Goal: Information Seeking & Learning: Check status

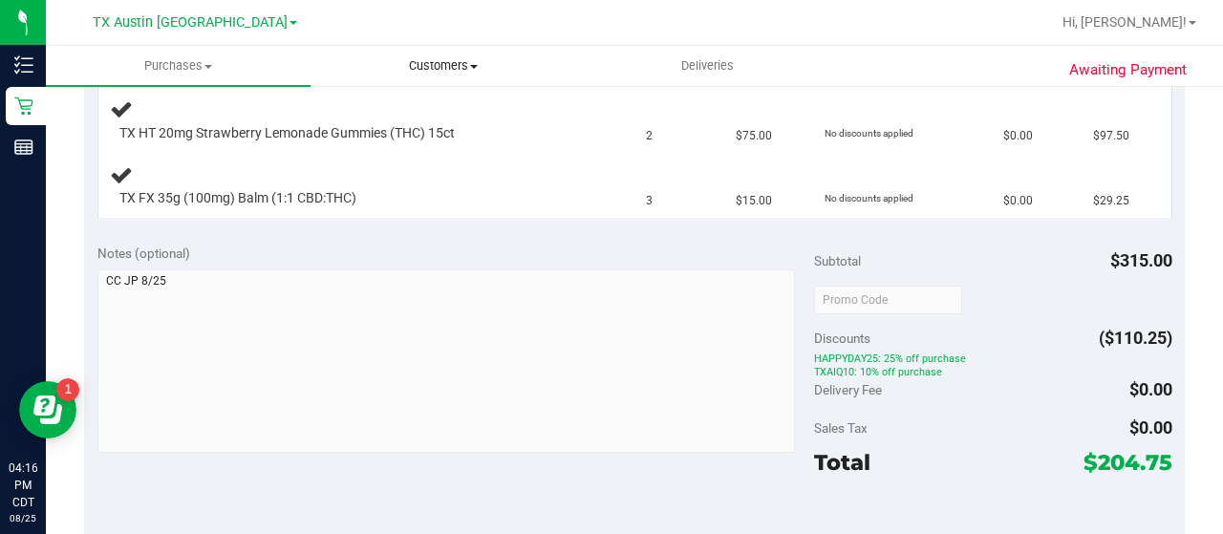
click at [455, 71] on span "Customers" at bounding box center [442, 65] width 263 height 17
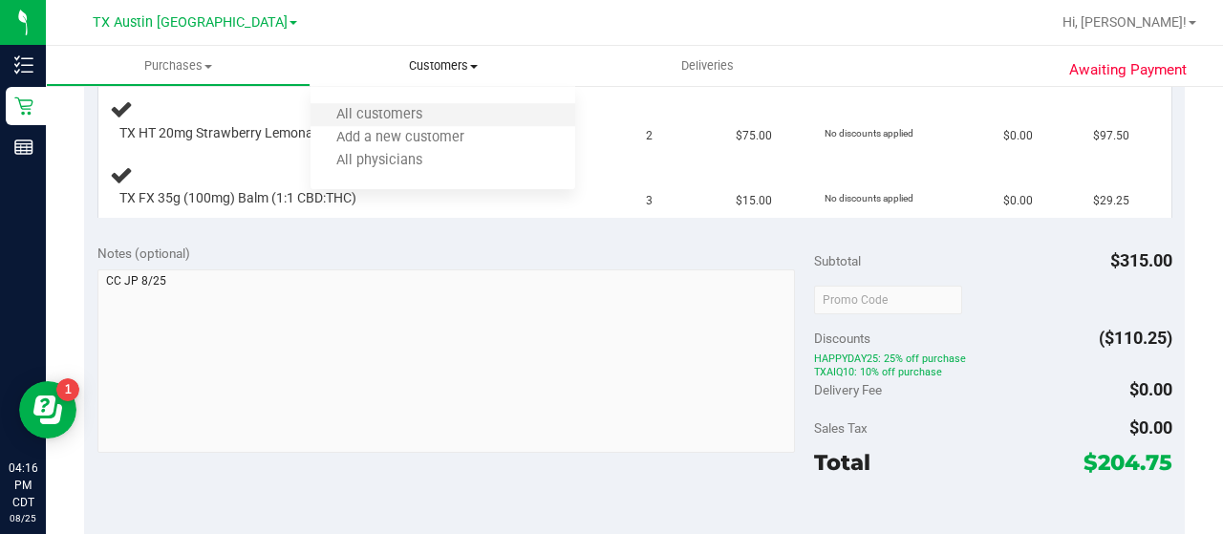
click at [447, 119] on li "All customers" at bounding box center [442, 115] width 265 height 23
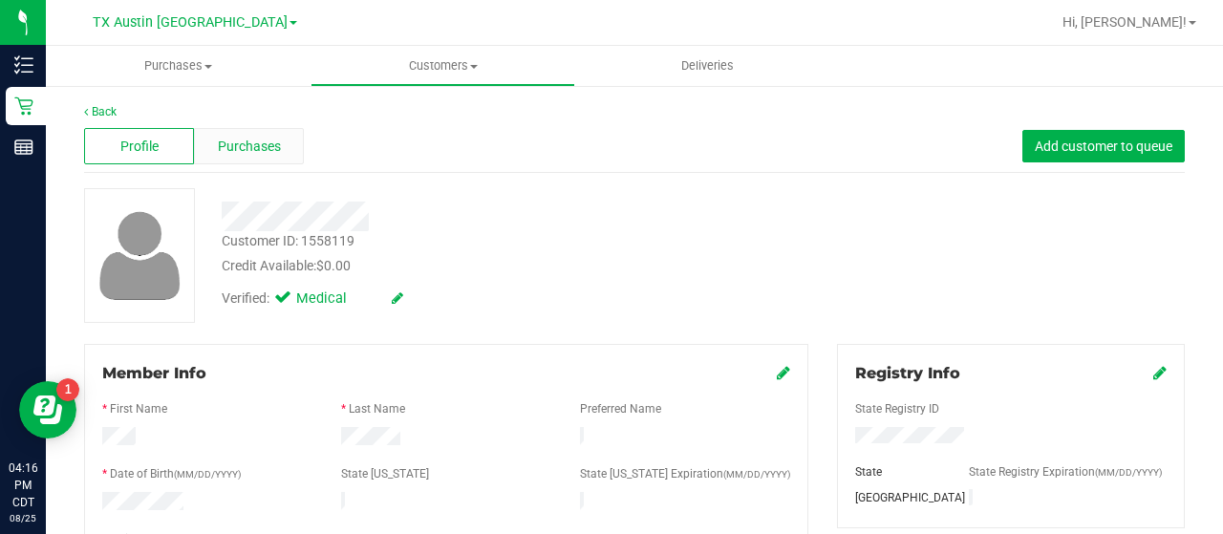
click at [256, 160] on div "Purchases" at bounding box center [249, 146] width 110 height 36
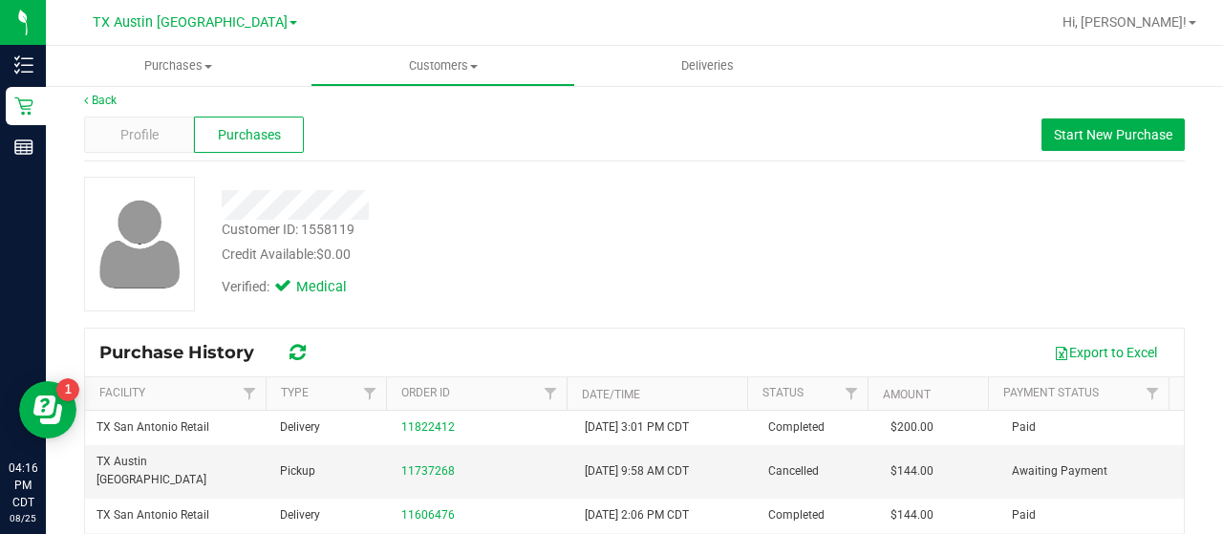
scroll to position [11, 0]
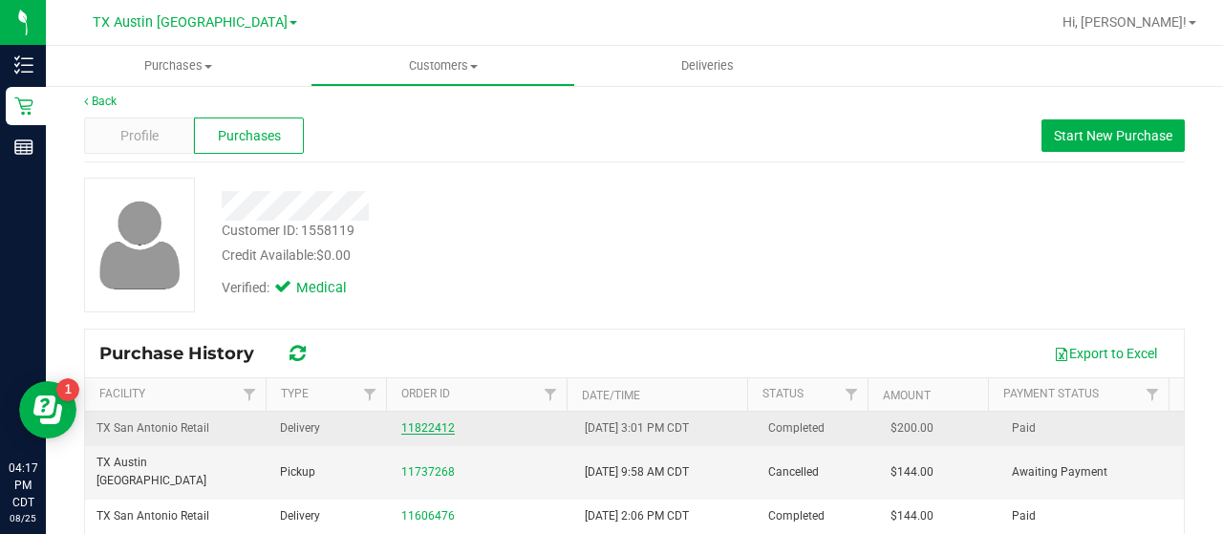
click at [422, 428] on link "11822412" at bounding box center [427, 427] width 53 height 13
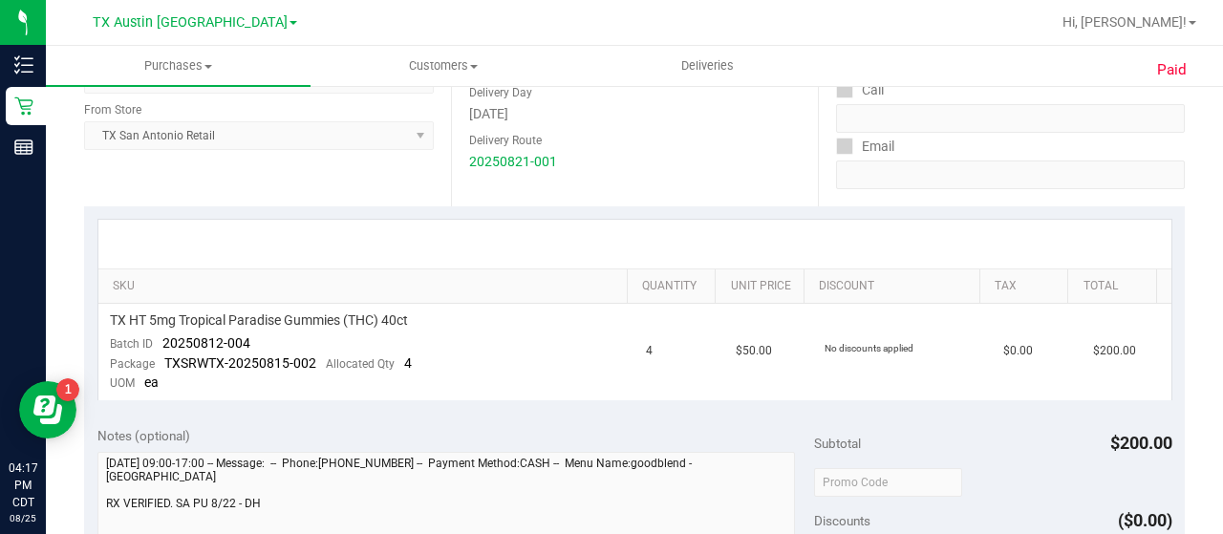
scroll to position [317, 0]
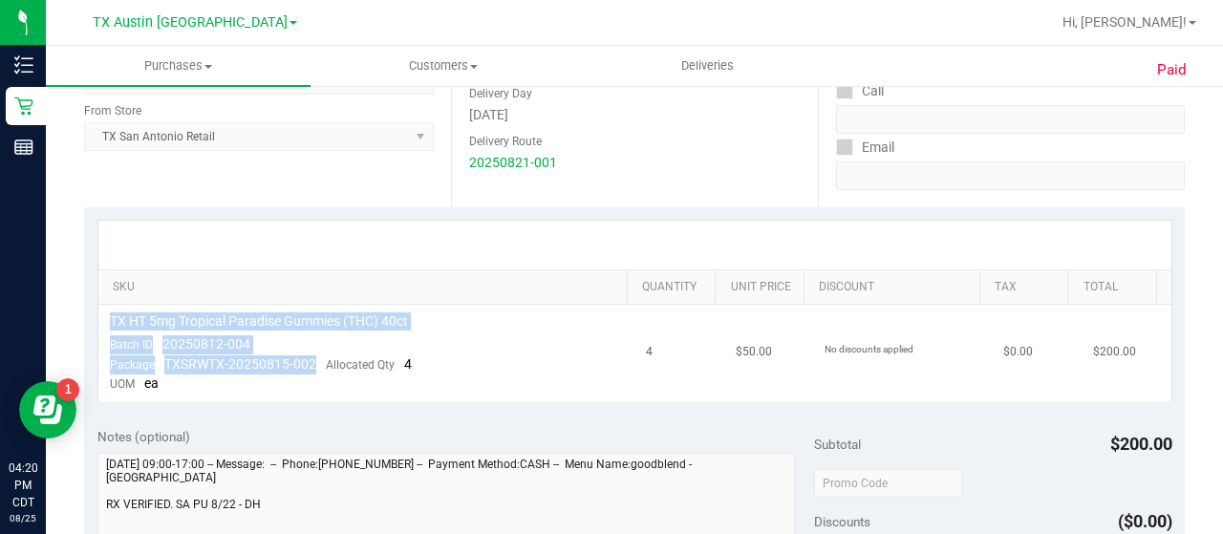
drag, startPoint x: 316, startPoint y: 368, endPoint x: 109, endPoint y: 326, distance: 211.5
click at [109, 326] on td "TX HT 5mg Tropical Paradise Gummies (THC) 40ct Batch ID 20250812-004 Package TX…" at bounding box center [366, 353] width 537 height 96
copy td "TX HT 5mg Tropical Paradise Gummies (THC) 40ct Batch ID 20250812-004 Package TX…"
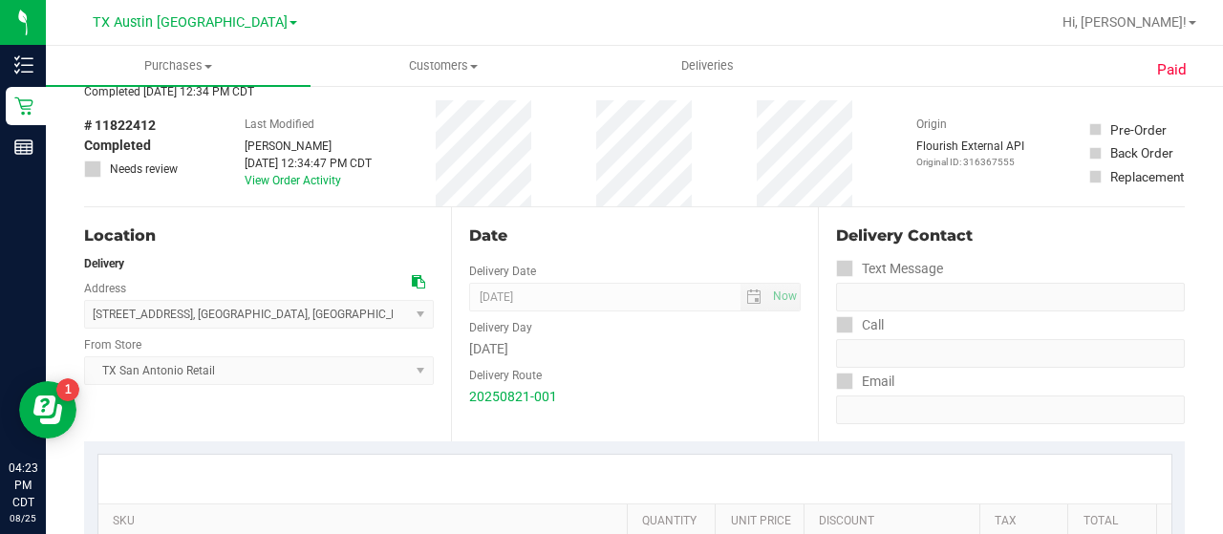
scroll to position [0, 0]
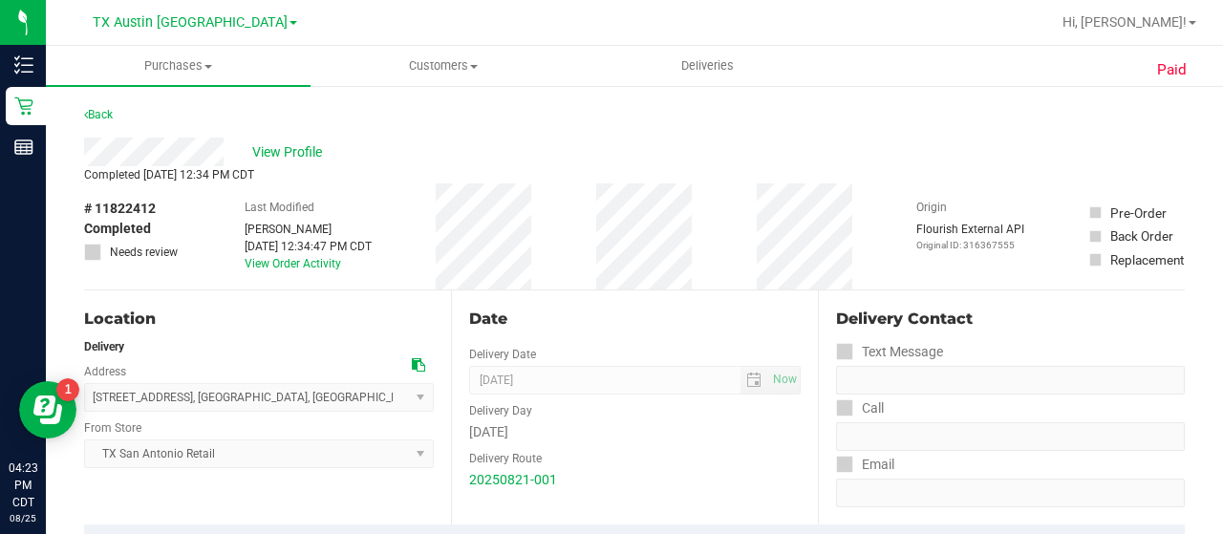
drag, startPoint x: 155, startPoint y: 209, endPoint x: 95, endPoint y: 217, distance: 60.7
click at [95, 217] on span "# 11822412" at bounding box center [120, 209] width 72 height 20
copy span "11822412"
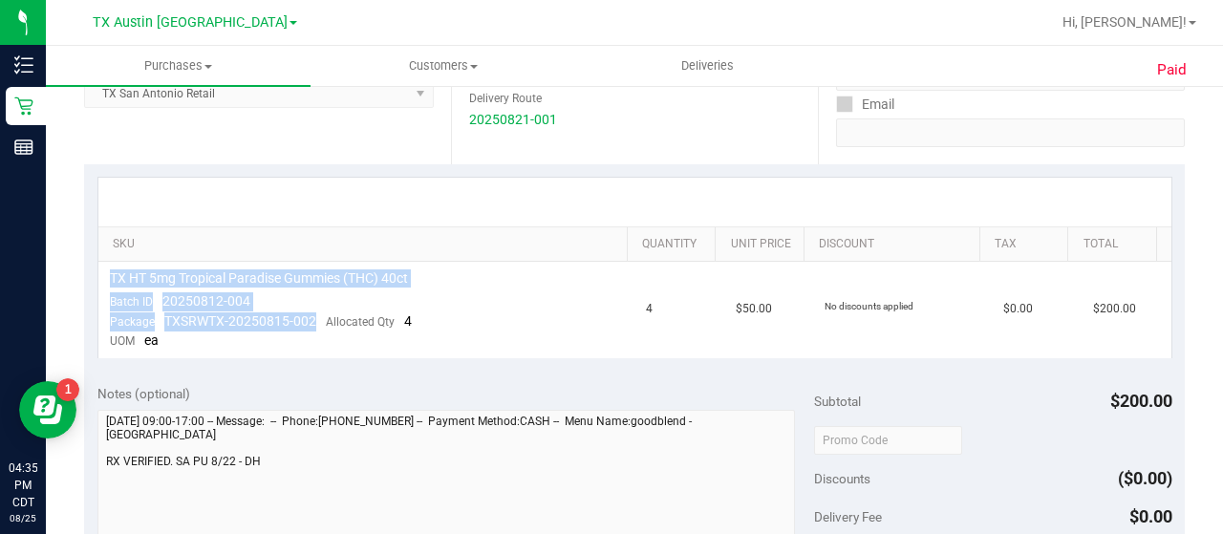
scroll to position [361, 0]
